Goal: Navigation & Orientation: Understand site structure

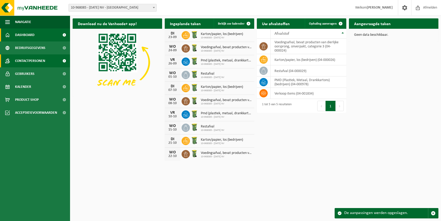
click at [38, 60] on span "Contactpersonen" at bounding box center [30, 60] width 30 height 13
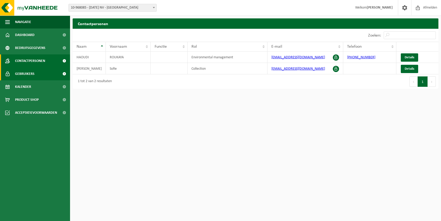
click at [29, 76] on span "Gebruikers" at bounding box center [24, 73] width 19 height 13
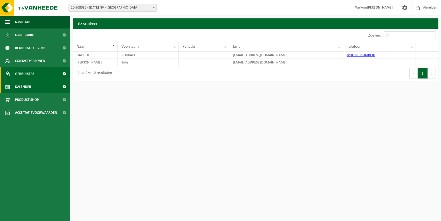
click at [29, 89] on span "Kalender" at bounding box center [23, 86] width 16 height 13
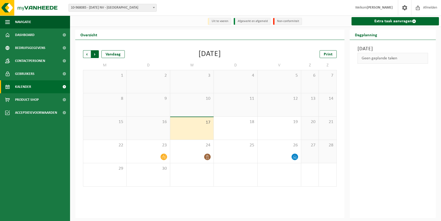
click at [87, 56] on span "Vorige" at bounding box center [87, 54] width 8 height 8
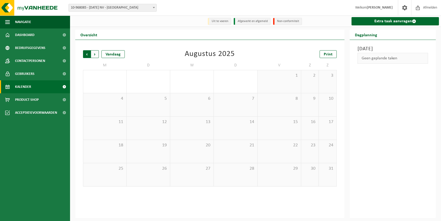
click at [93, 54] on span "Volgende" at bounding box center [95, 54] width 8 height 8
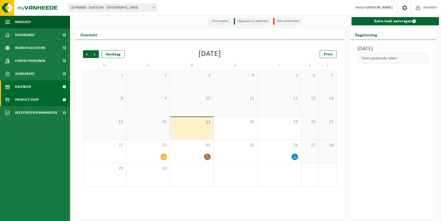
click at [30, 101] on span "Product Shop" at bounding box center [27, 99] width 24 height 13
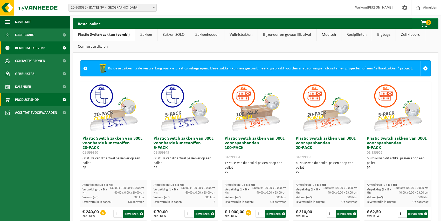
click at [37, 47] on span "Bedrijfsgegevens" at bounding box center [30, 47] width 30 height 13
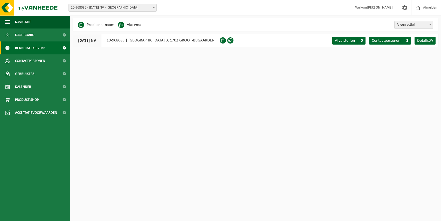
click at [133, 7] on span "10-968085 - [DATE] NV - [GEOGRAPHIC_DATA]" at bounding box center [113, 7] width 88 height 7
click at [30, 83] on span "Kalender" at bounding box center [23, 86] width 16 height 13
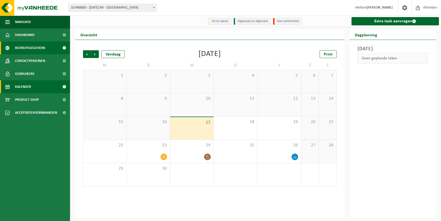
click at [33, 47] on span "Bedrijfsgegevens" at bounding box center [30, 47] width 30 height 13
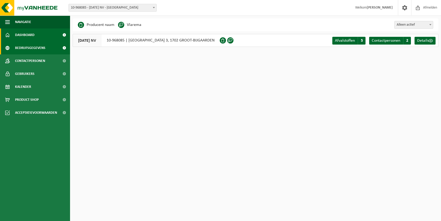
click at [30, 35] on span "Dashboard" at bounding box center [24, 35] width 19 height 13
